Goal: Navigation & Orientation: Find specific page/section

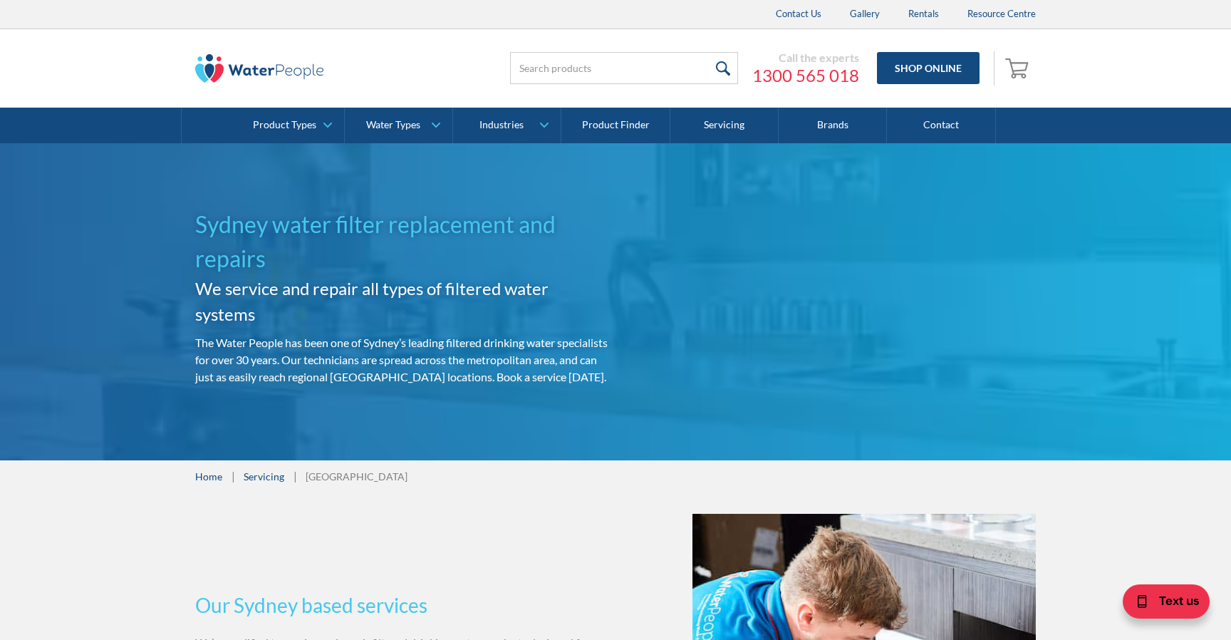
click at [209, 50] on link at bounding box center [259, 68] width 128 height 43
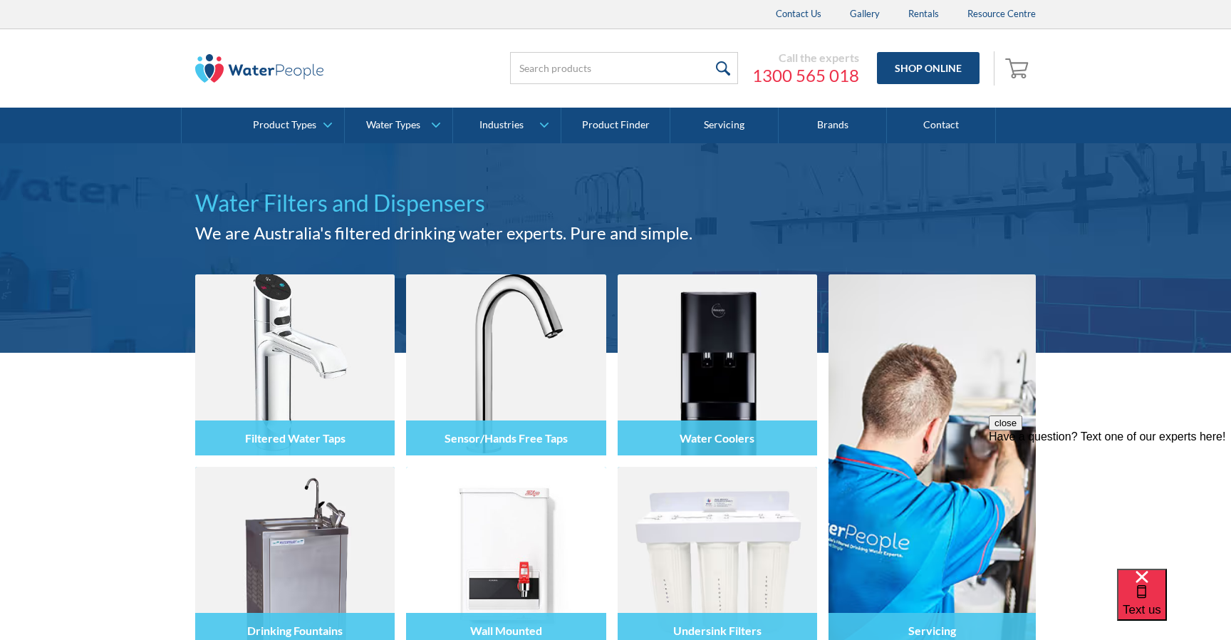
click at [217, 71] on img at bounding box center [259, 68] width 128 height 28
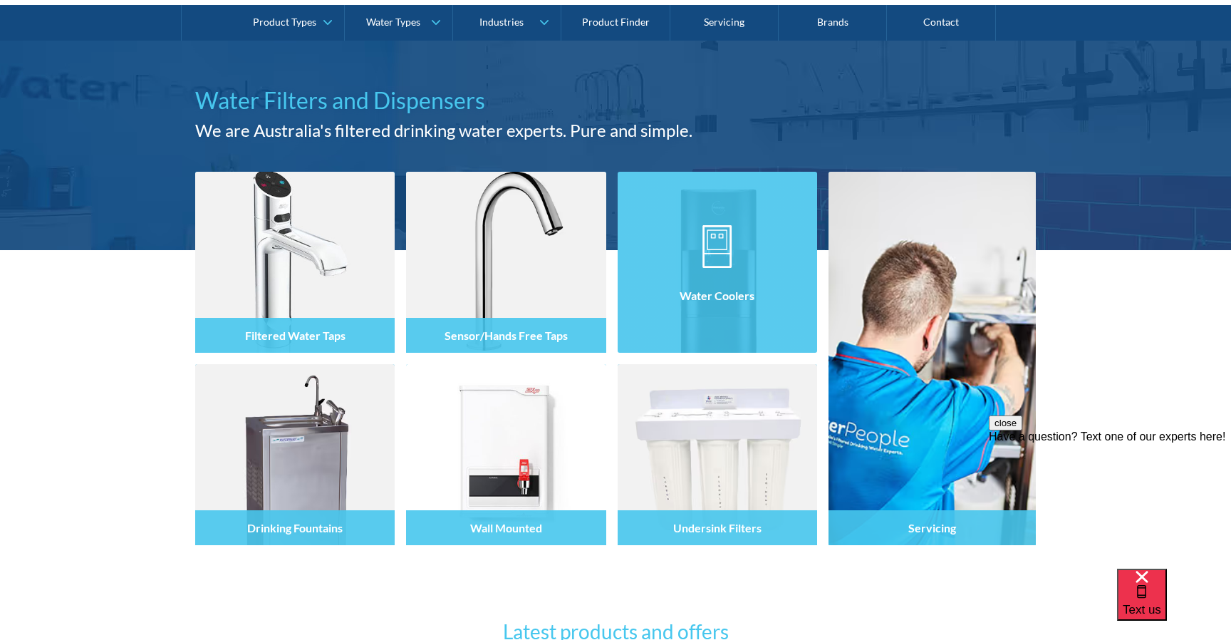
scroll to position [108, 0]
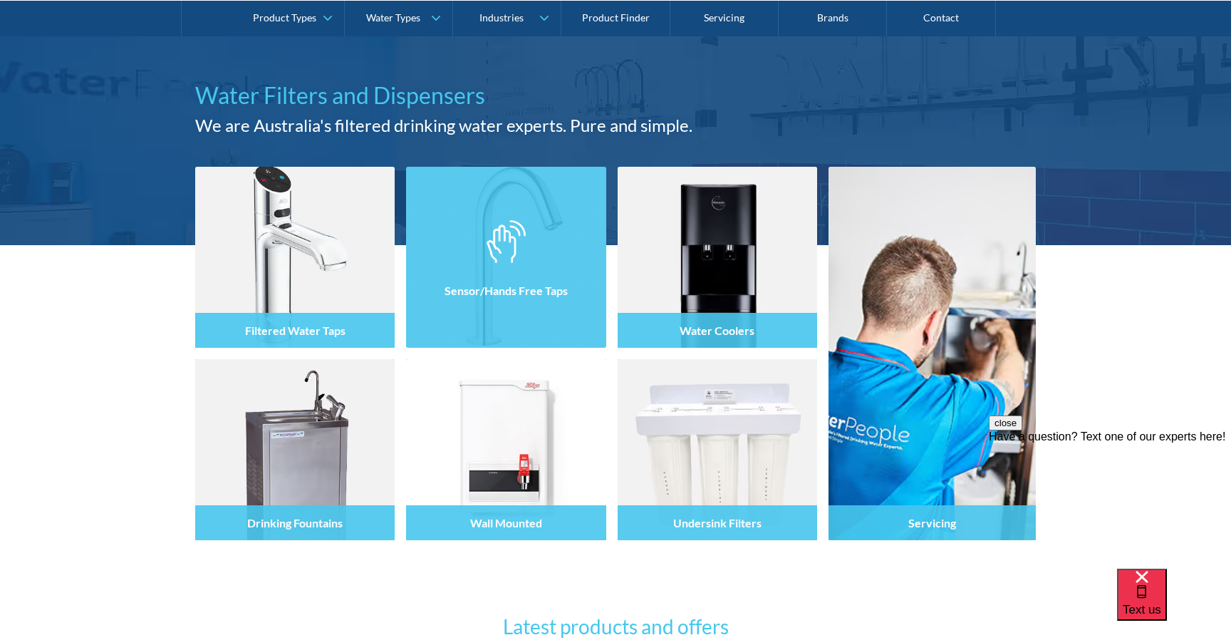
click at [554, 334] on div "Sensor/Hands Free Taps" at bounding box center [505, 287] width 199 height 120
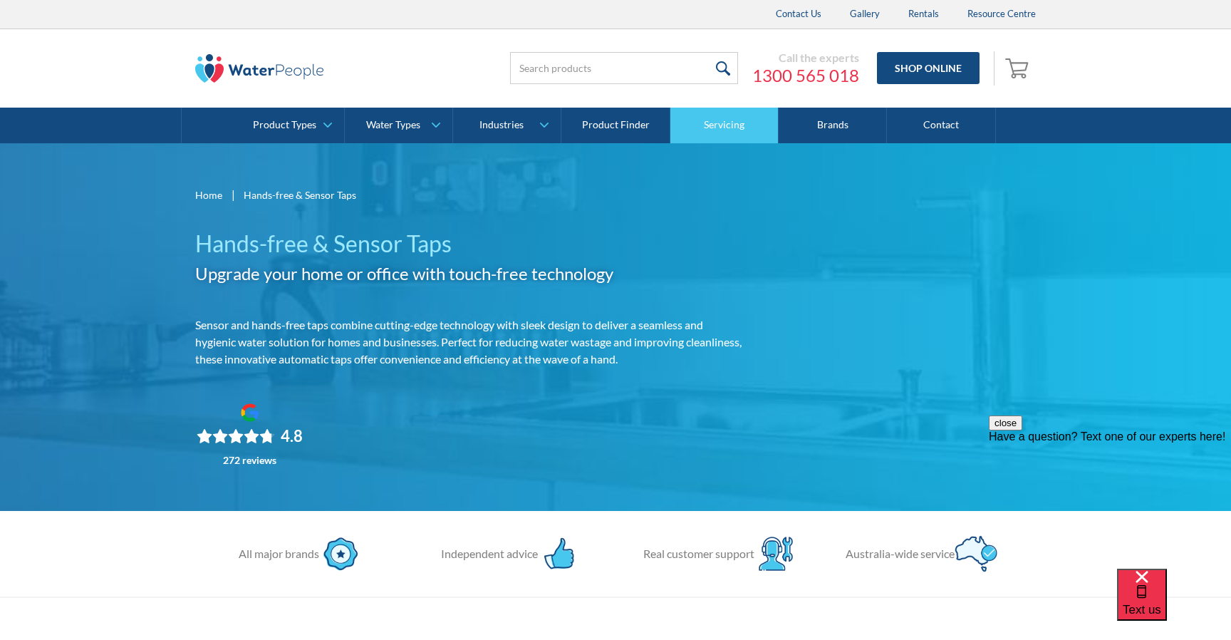
click at [724, 128] on link "Servicing" at bounding box center [724, 126] width 108 height 36
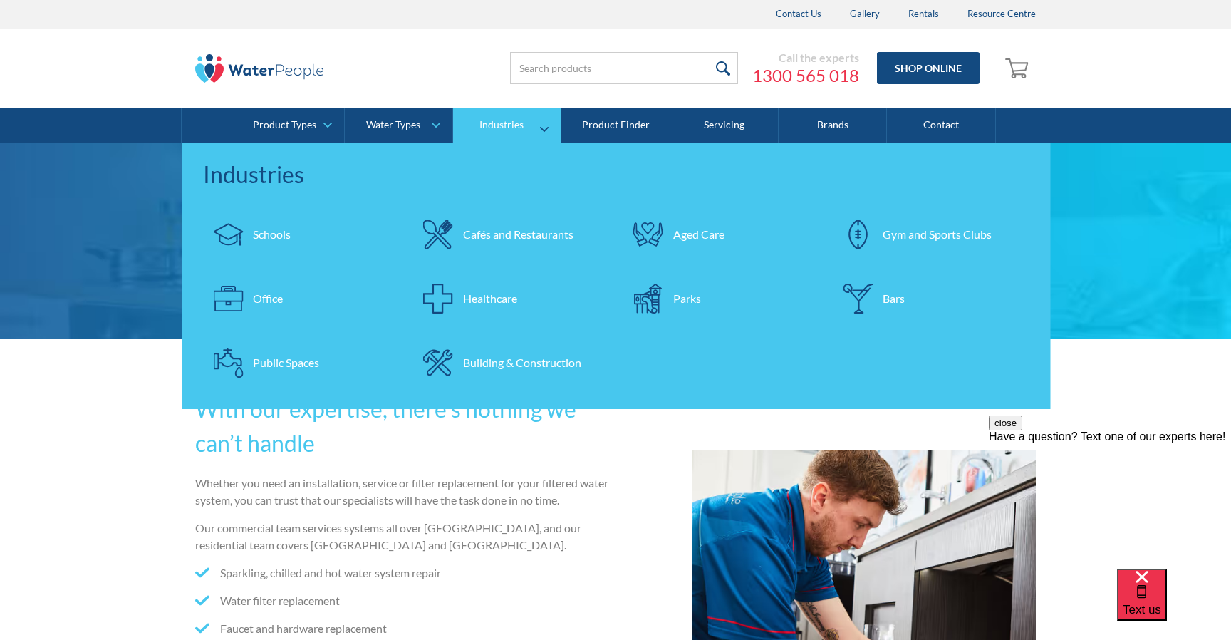
click at [496, 231] on div "Cafés and Restaurants" at bounding box center [518, 234] width 110 height 17
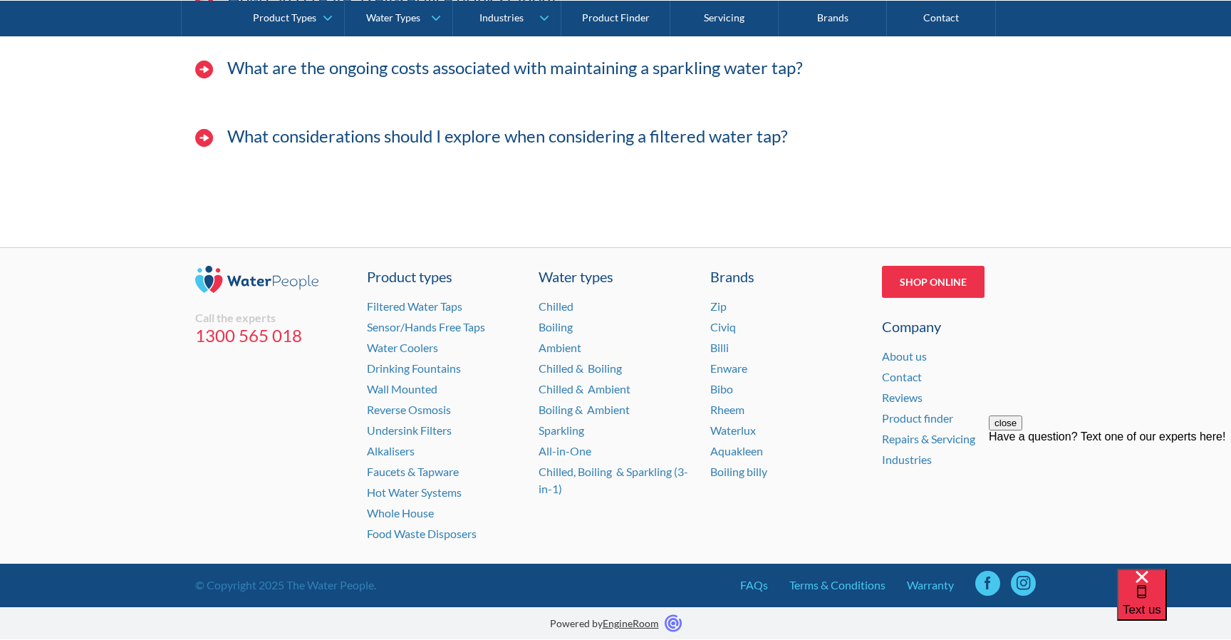
scroll to position [5018, 0]
click at [644, 624] on link "EngineRoom" at bounding box center [631, 623] width 56 height 12
